Goal: Task Accomplishment & Management: Use online tool/utility

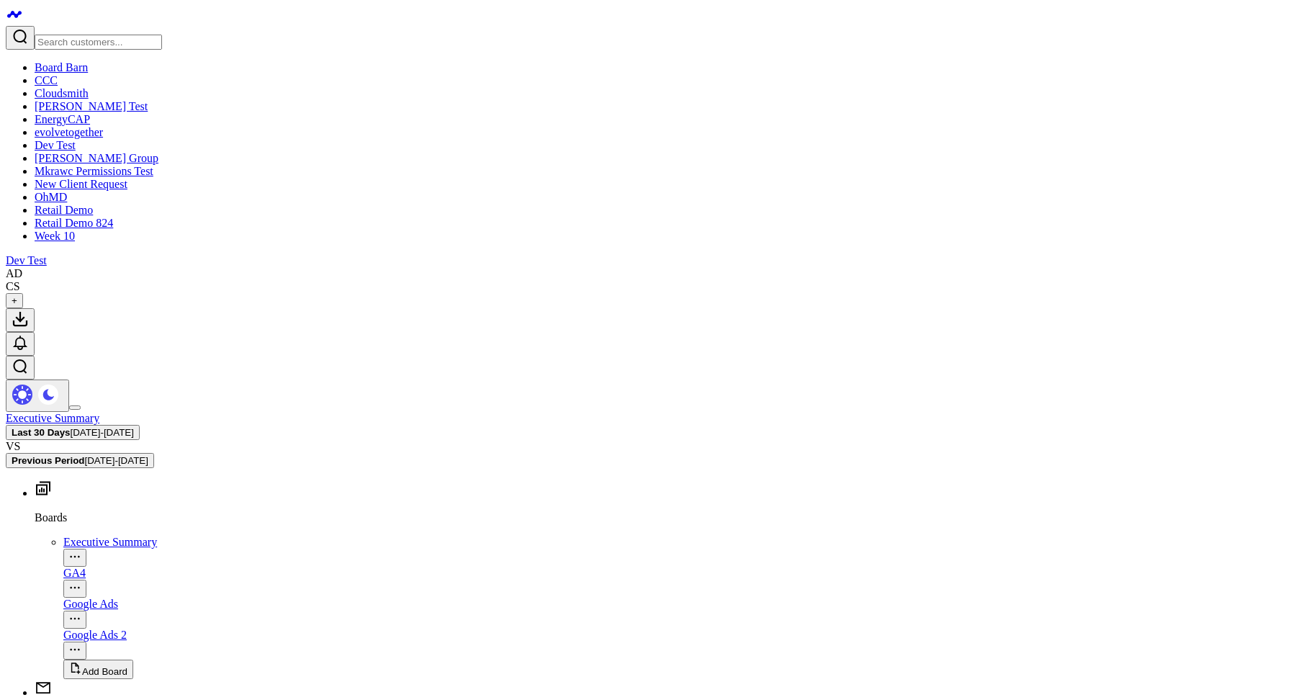
click at [63, 567] on div "GA4" at bounding box center [673, 573] width 1220 height 13
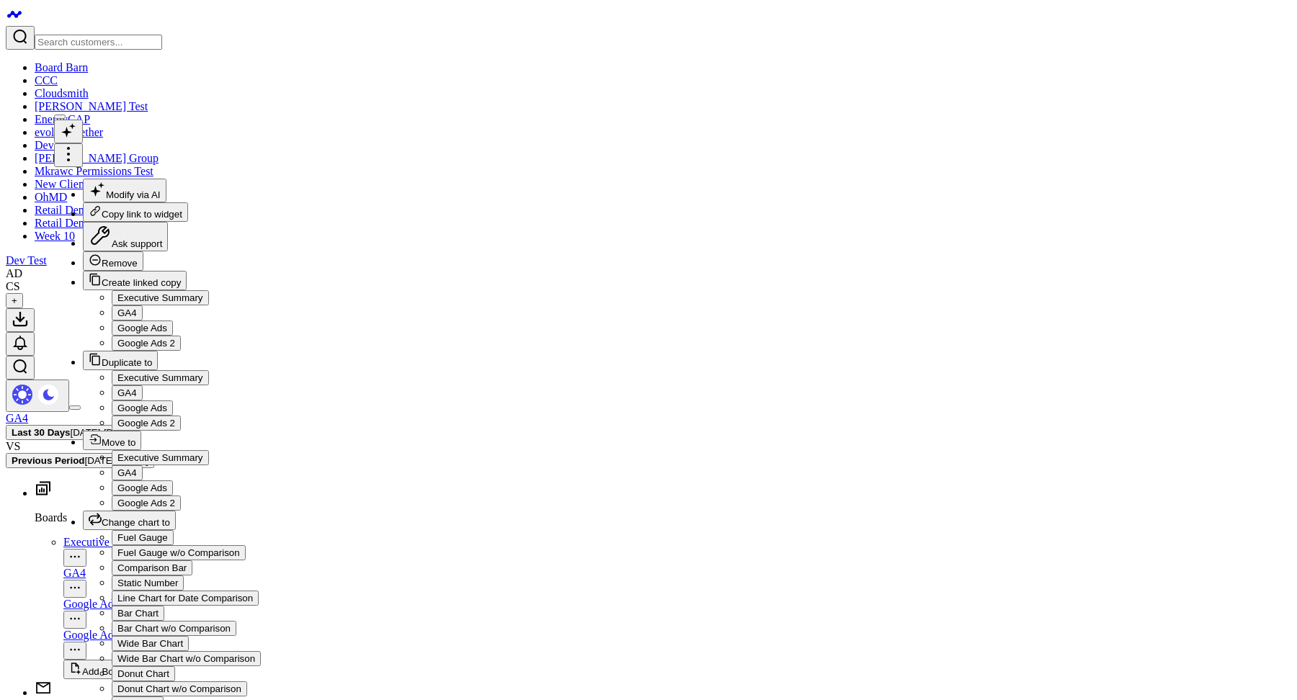
type textarea "Percentage of sessions that resulted in conversions, calculated daily."
